Goal: Task Accomplishment & Management: Use online tool/utility

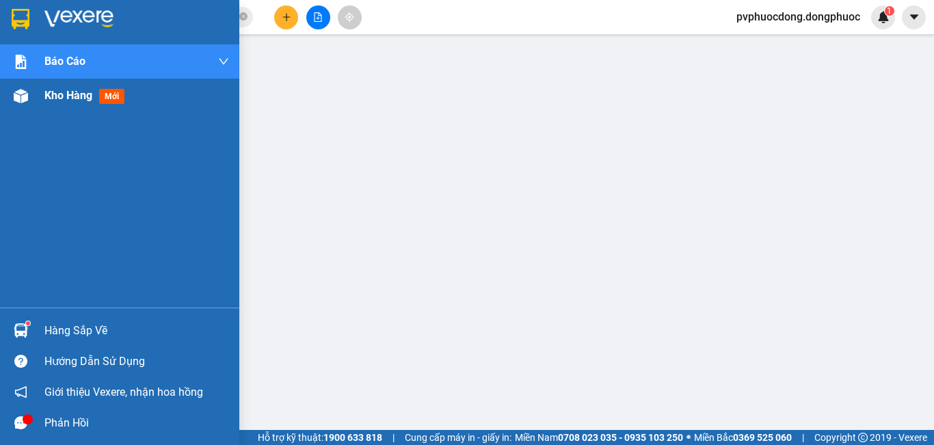
click at [36, 101] on div "Kho hàng mới" at bounding box center [119, 96] width 239 height 34
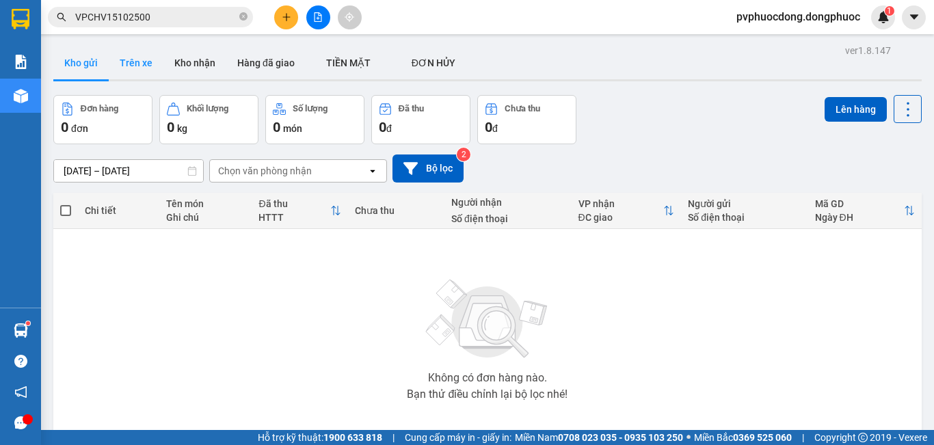
click at [149, 61] on button "Trên xe" at bounding box center [136, 63] width 55 height 33
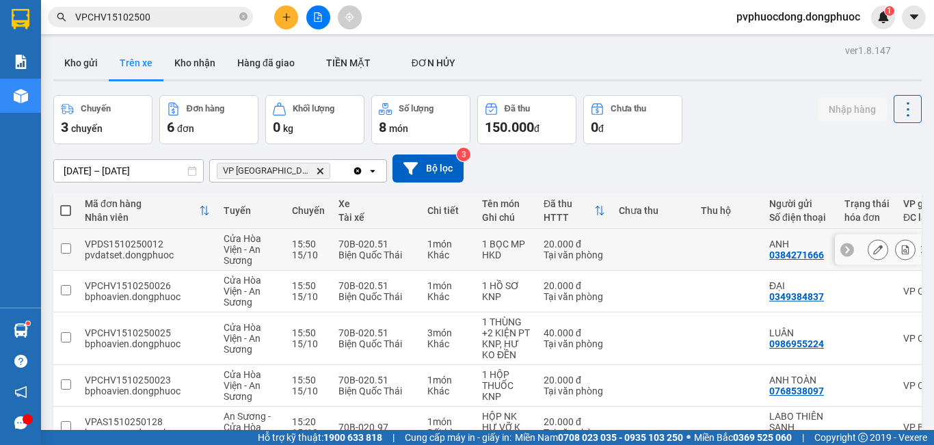
scroll to position [122, 0]
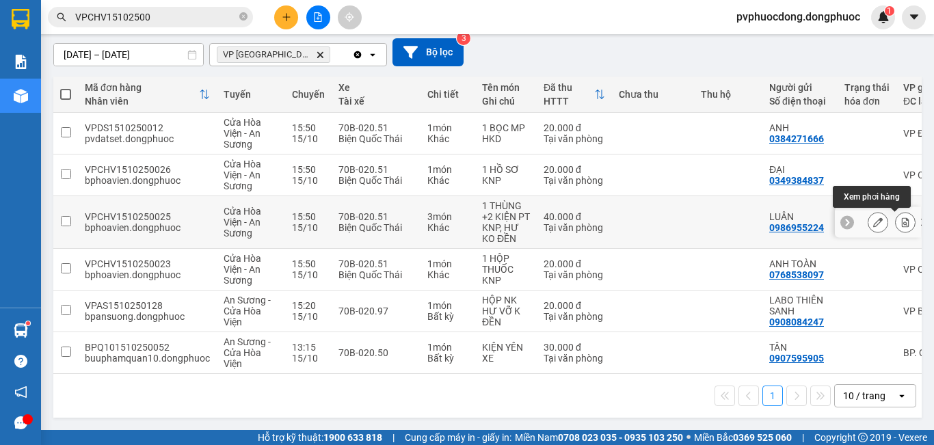
click at [902, 218] on icon at bounding box center [906, 223] width 8 height 10
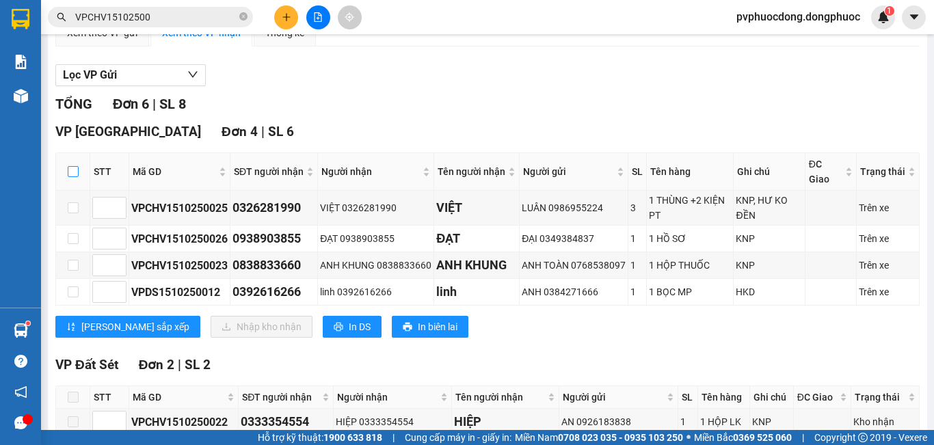
click at [75, 177] on input "checkbox" at bounding box center [73, 171] width 11 height 11
checkbox input "true"
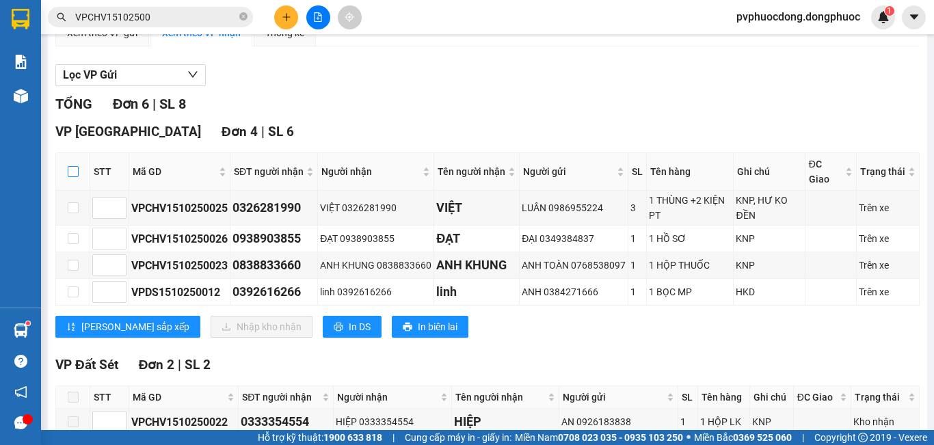
checkbox input "true"
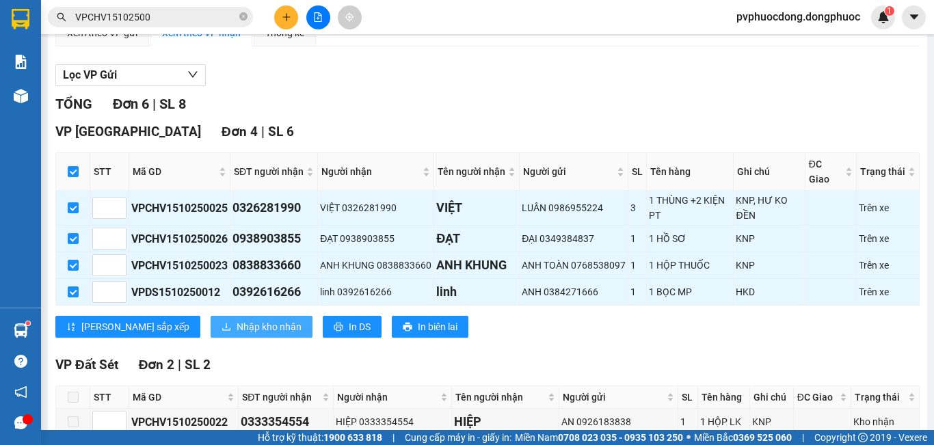
click at [237, 335] on span "Nhập kho nhận" at bounding box center [269, 326] width 65 height 15
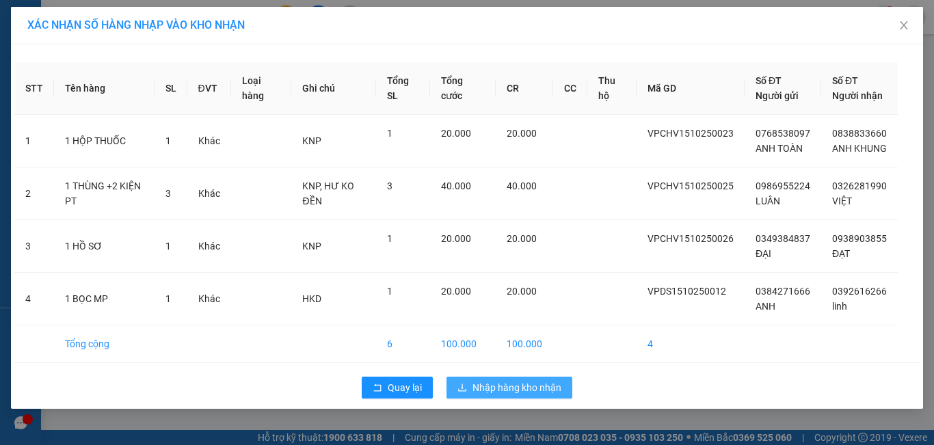
click at [523, 395] on span "Nhập hàng kho nhận" at bounding box center [517, 387] width 89 height 15
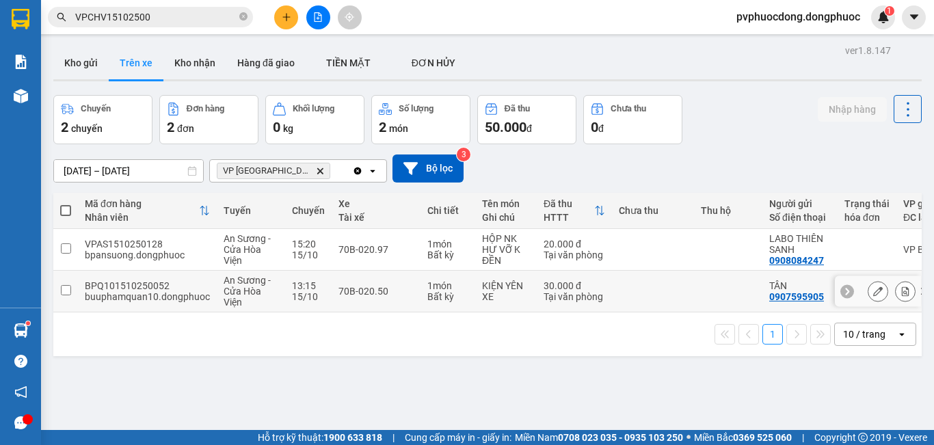
click at [511, 296] on div "KIỆN YÊN XE" at bounding box center [506, 291] width 48 height 22
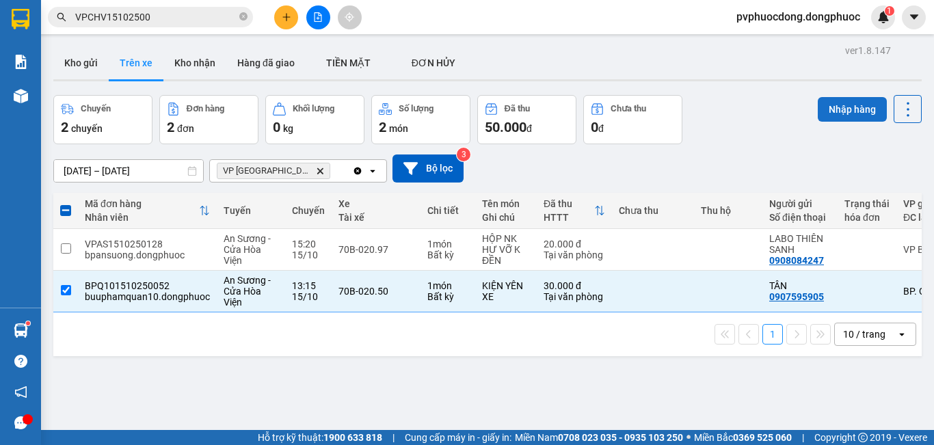
click at [861, 114] on button "Nhập hàng" at bounding box center [852, 109] width 69 height 25
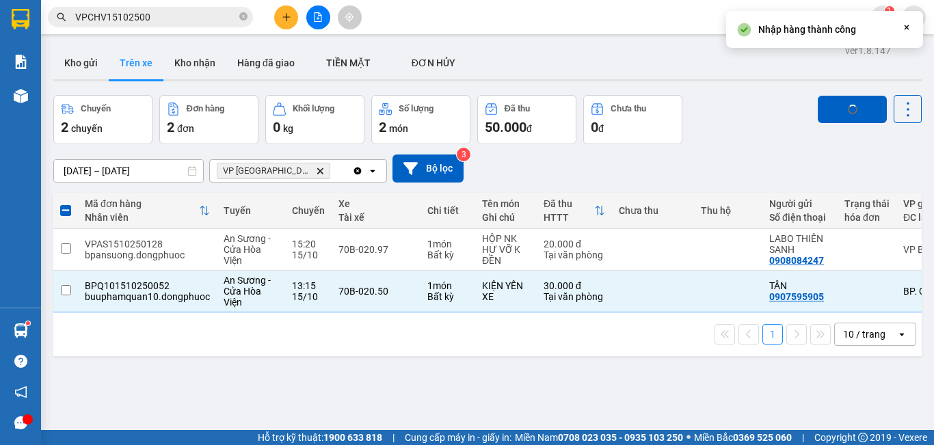
checkbox input "false"
